Goal: Task Accomplishment & Management: Use online tool/utility

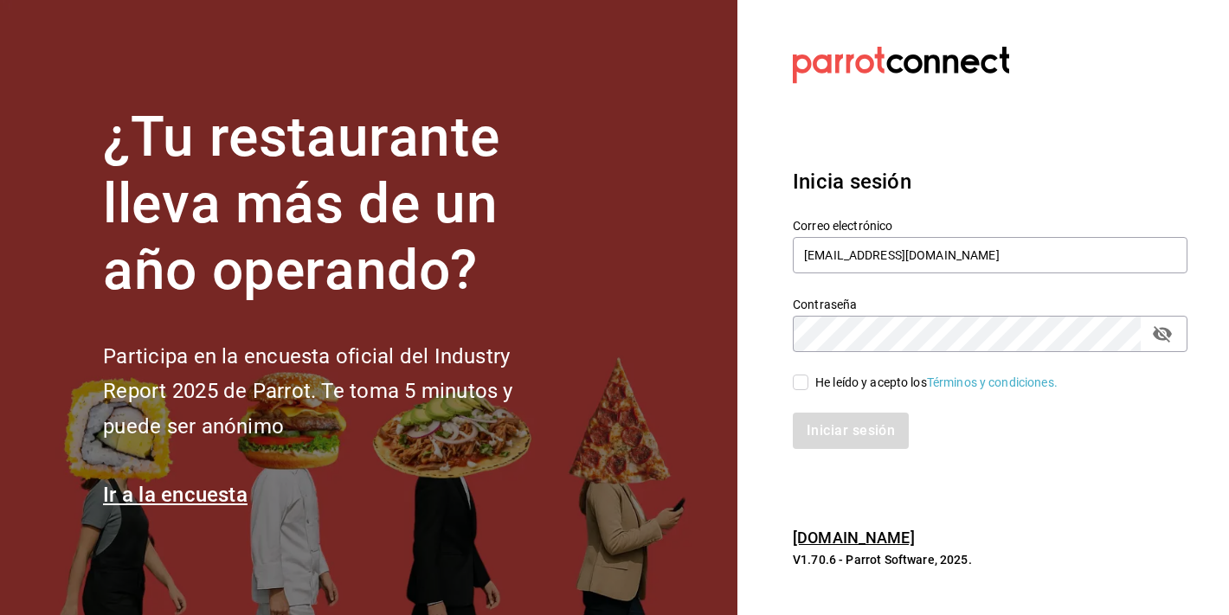
click at [794, 378] on input "He leído y acepto los Términos y condiciones." at bounding box center [801, 383] width 16 height 16
checkbox input "true"
click at [825, 411] on div "Iniciar sesión" at bounding box center [980, 420] width 416 height 57
click at [827, 429] on button "Iniciar sesión" at bounding box center [852, 431] width 118 height 36
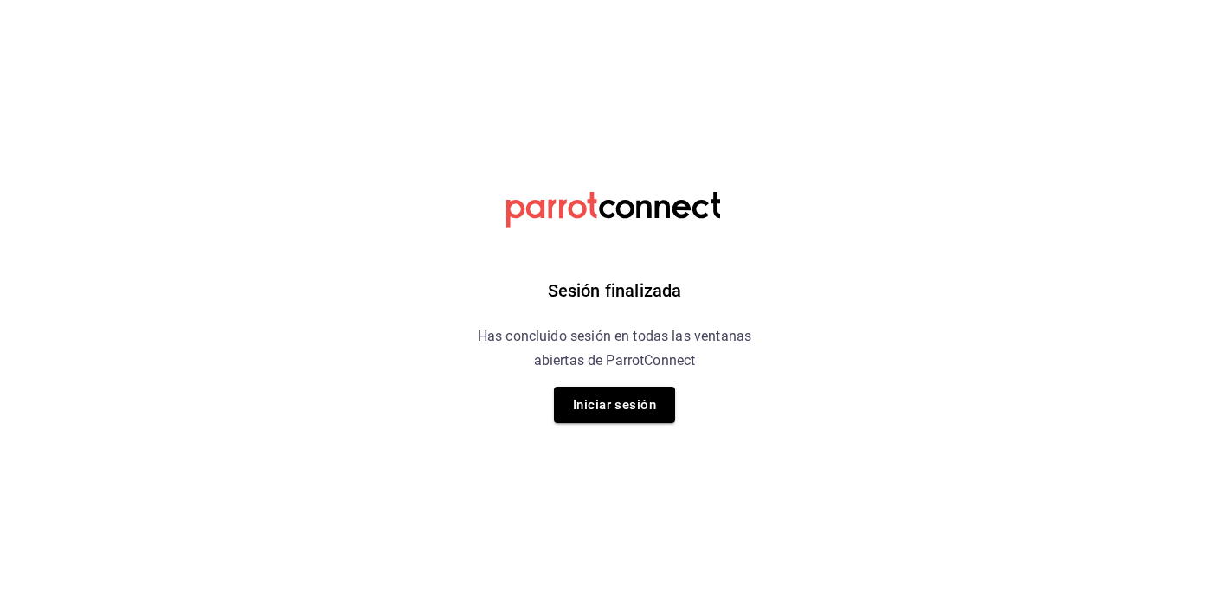
click at [579, 433] on div "Sesión finalizada Has concluido sesión en todas las ventanas abiertas de Parrot…" at bounding box center [614, 307] width 437 height 615
click at [615, 405] on button "Iniciar sesión" at bounding box center [614, 405] width 121 height 36
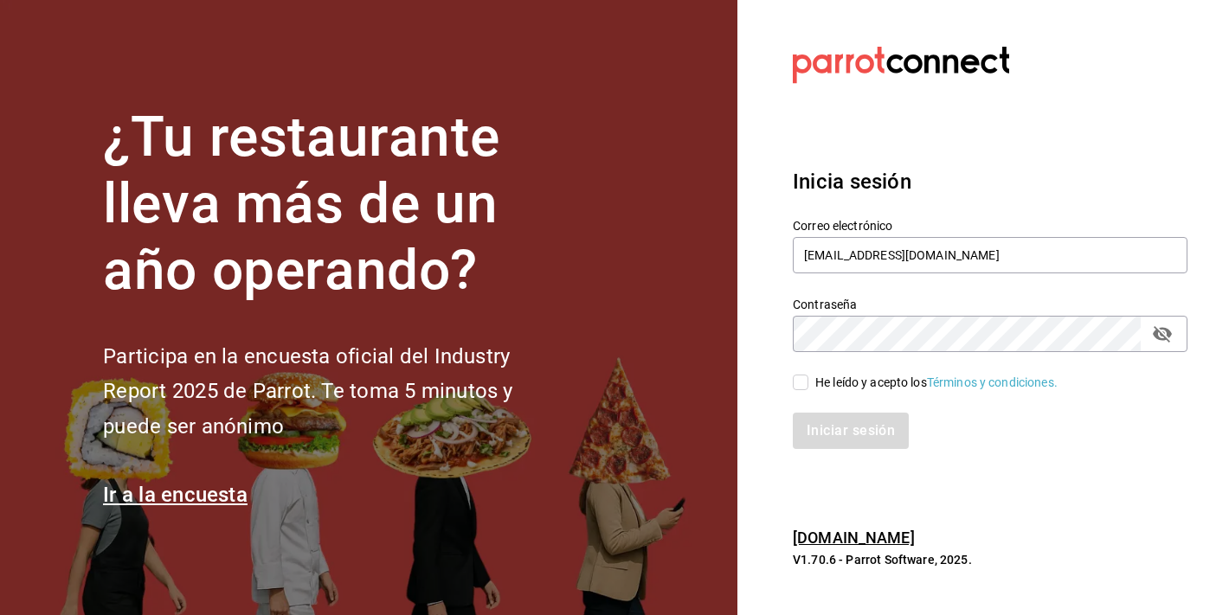
click at [830, 403] on div "Iniciar sesión" at bounding box center [980, 420] width 416 height 57
click at [809, 391] on div "Correo electrónico marketing@quimerapl.com Contraseña Contraseña He leído y ace…" at bounding box center [980, 323] width 416 height 252
click at [810, 394] on div "Iniciar sesión" at bounding box center [980, 420] width 416 height 57
click at [809, 385] on span "He leído y acepto los Términos y condiciones." at bounding box center [933, 383] width 249 height 18
click at [809, 385] on input "He leído y acepto los Términos y condiciones." at bounding box center [801, 383] width 16 height 16
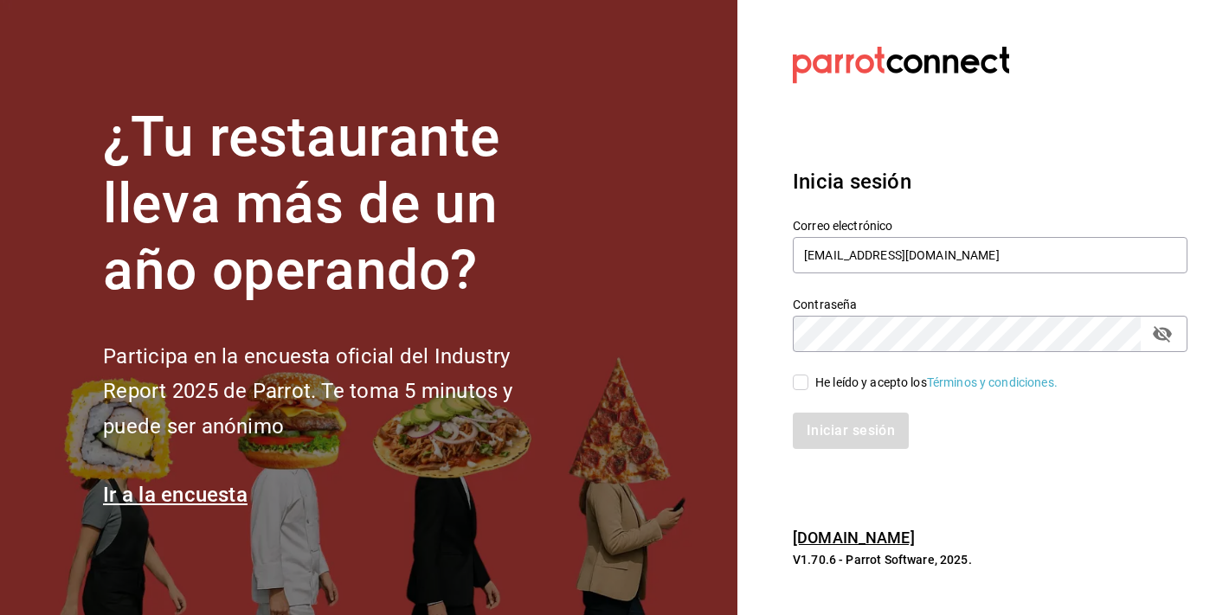
checkbox input "true"
click at [860, 428] on button "Iniciar sesión" at bounding box center [852, 431] width 118 height 36
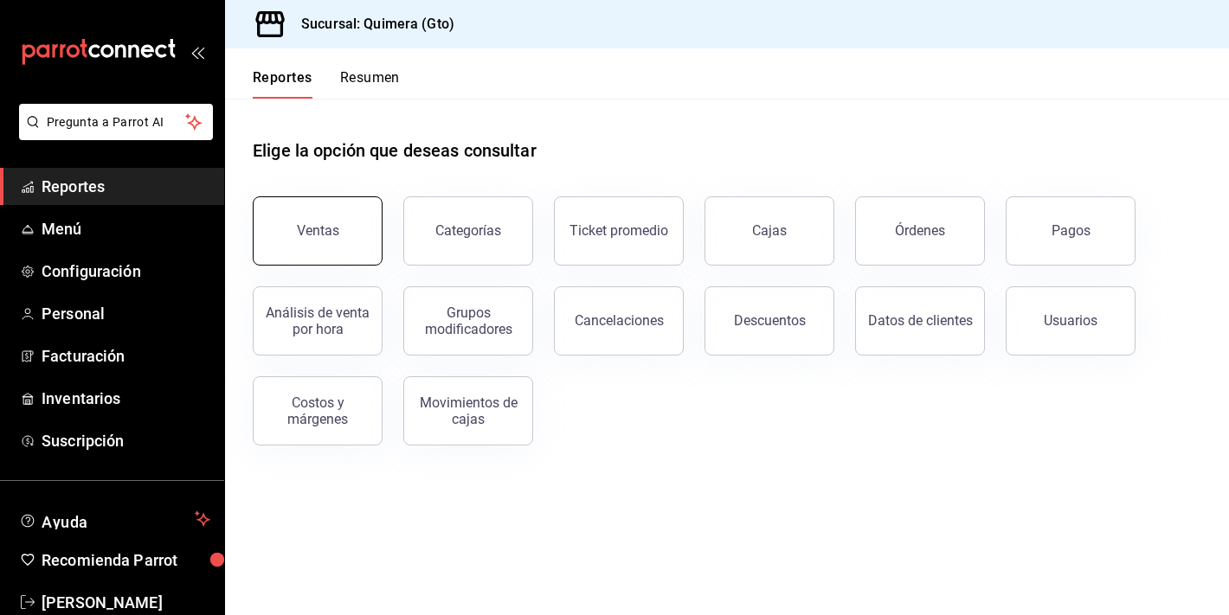
click at [330, 236] on div "Ventas" at bounding box center [318, 230] width 42 height 16
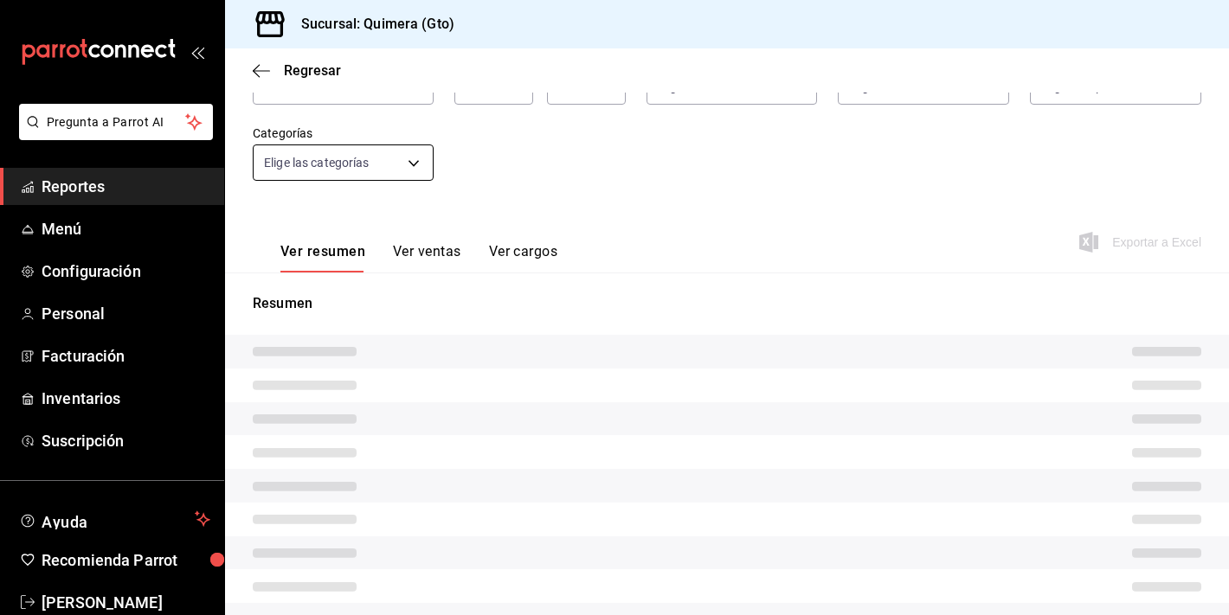
scroll to position [141, 0]
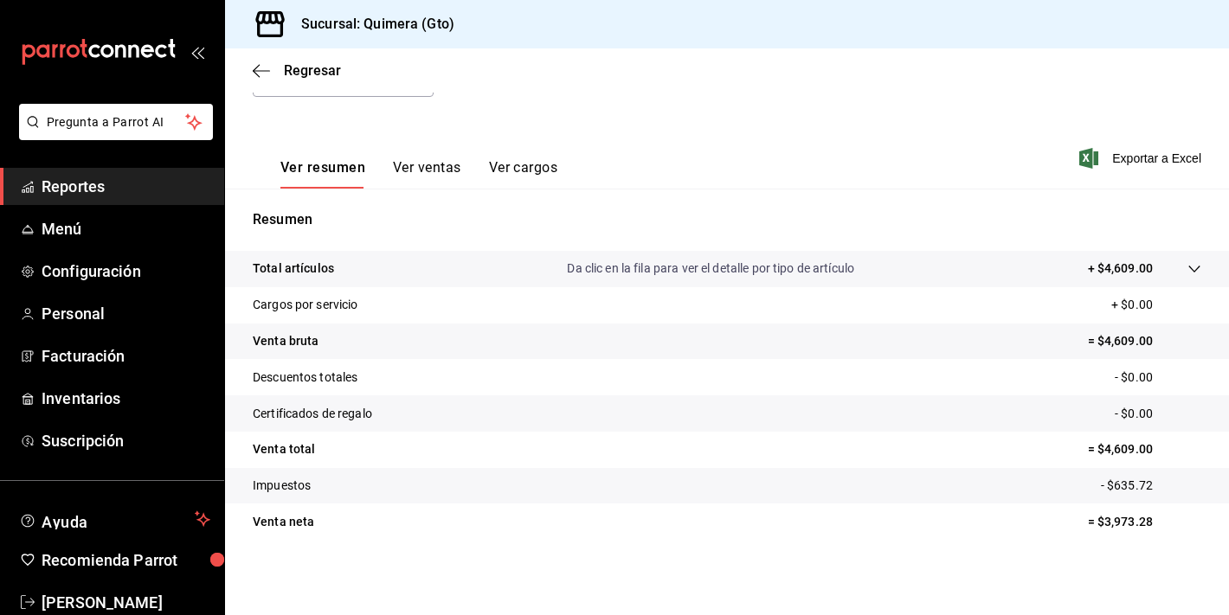
click at [401, 171] on button "Ver ventas" at bounding box center [427, 173] width 68 height 29
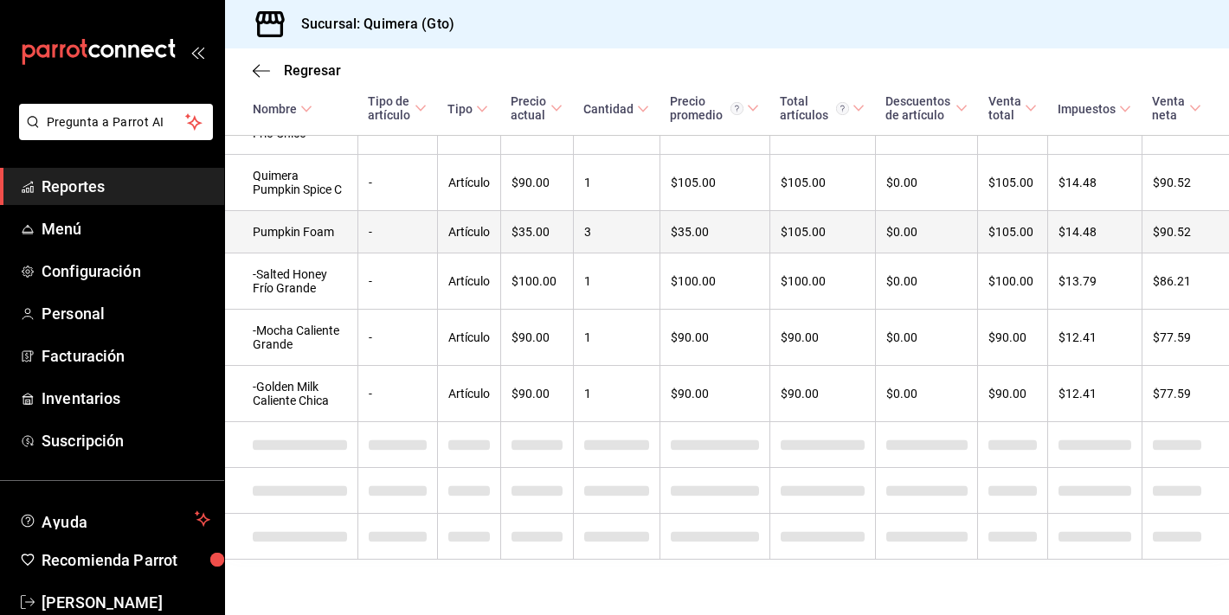
scroll to position [1253, 0]
